Goal: Task Accomplishment & Management: Manage account settings

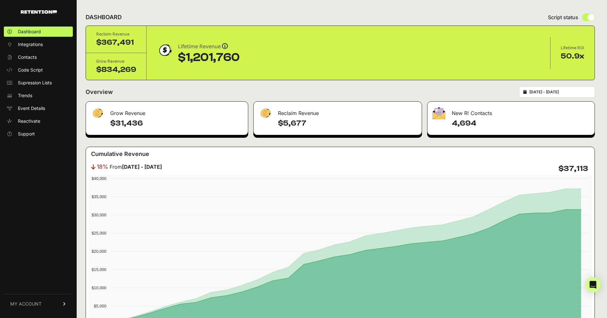
click at [27, 303] on span "MY ACCOUNT" at bounding box center [25, 304] width 31 height 6
click at [28, 282] on span "Billing" at bounding box center [24, 283] width 12 height 6
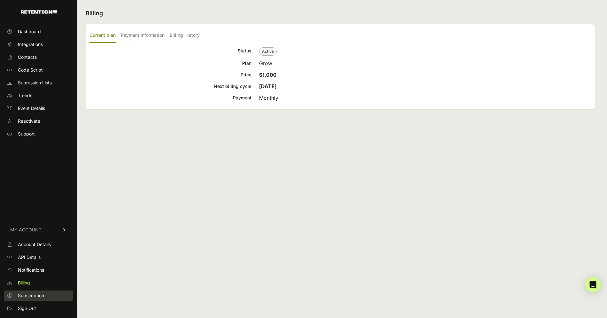
click at [30, 297] on span "Subscription" at bounding box center [31, 296] width 26 height 6
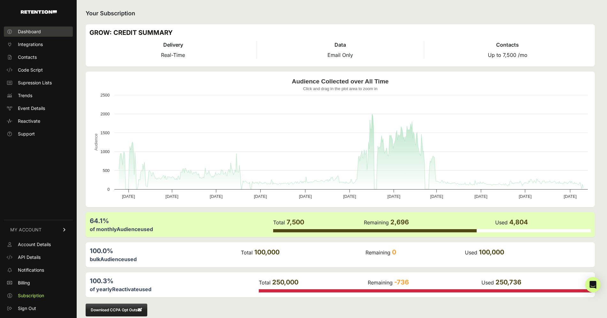
click at [21, 31] on span "Dashboard" at bounding box center [29, 31] width 23 height 6
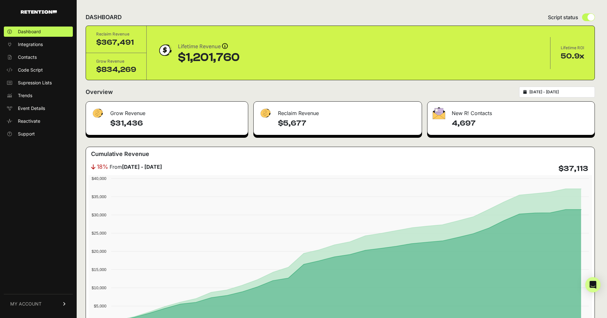
click at [25, 301] on span "MY ACCOUNT" at bounding box center [25, 304] width 31 height 6
click at [28, 297] on span "Subscription" at bounding box center [31, 296] width 26 height 6
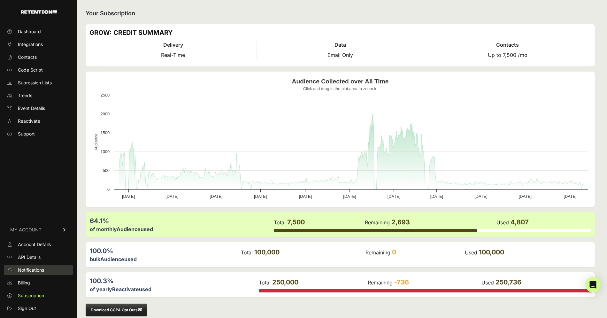
scroll to position [10, 0]
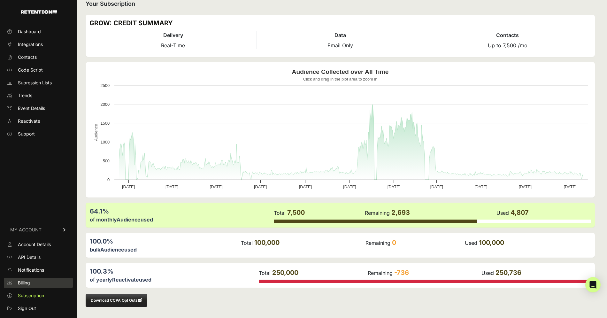
click at [28, 279] on link "Billing" at bounding box center [38, 283] width 69 height 10
